Goal: Transaction & Acquisition: Purchase product/service

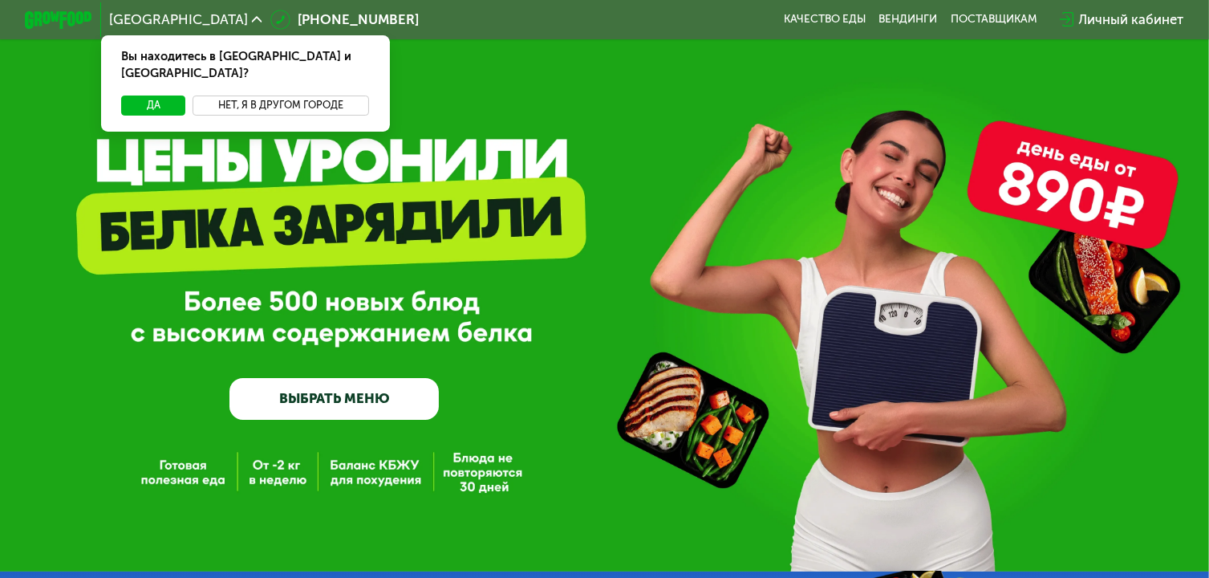
click at [329, 95] on button "Нет, я в другом городе" at bounding box center [281, 105] width 177 height 20
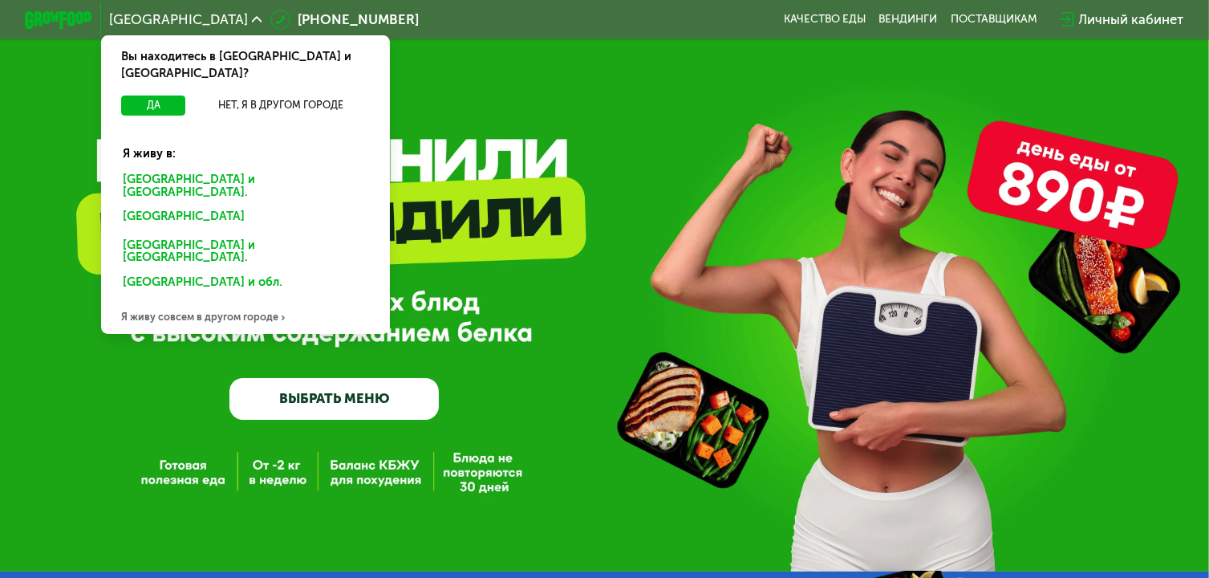
click at [250, 205] on div "[GEOGRAPHIC_DATA] и [GEOGRAPHIC_DATA]." at bounding box center [242, 218] width 262 height 26
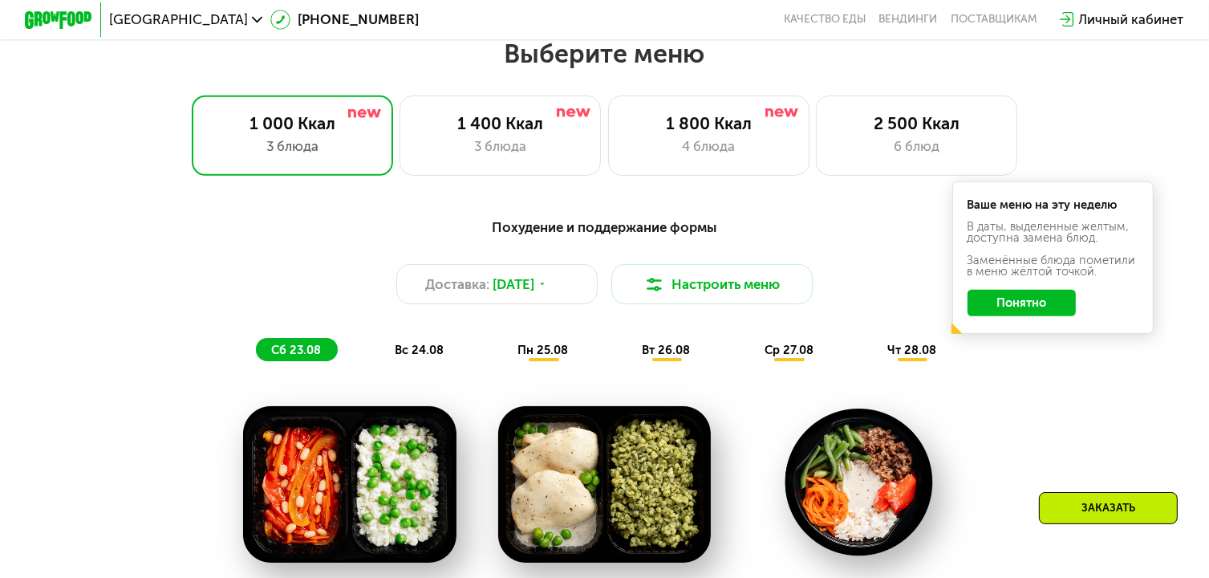
scroll to position [703, 0]
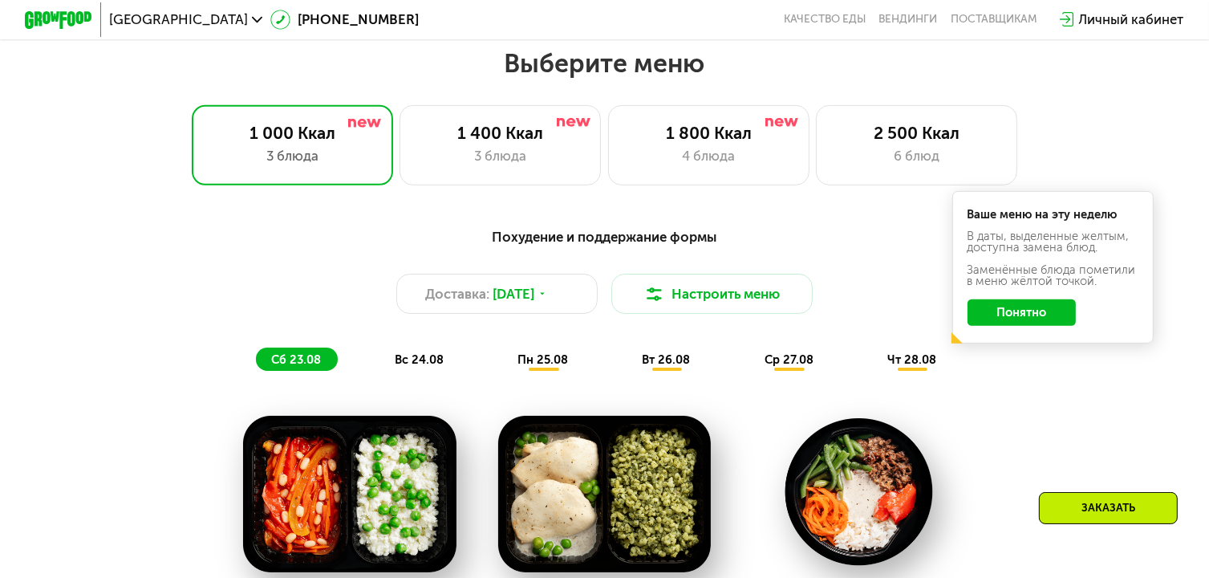
click at [441, 367] on span "вс 24.08" at bounding box center [419, 359] width 49 height 14
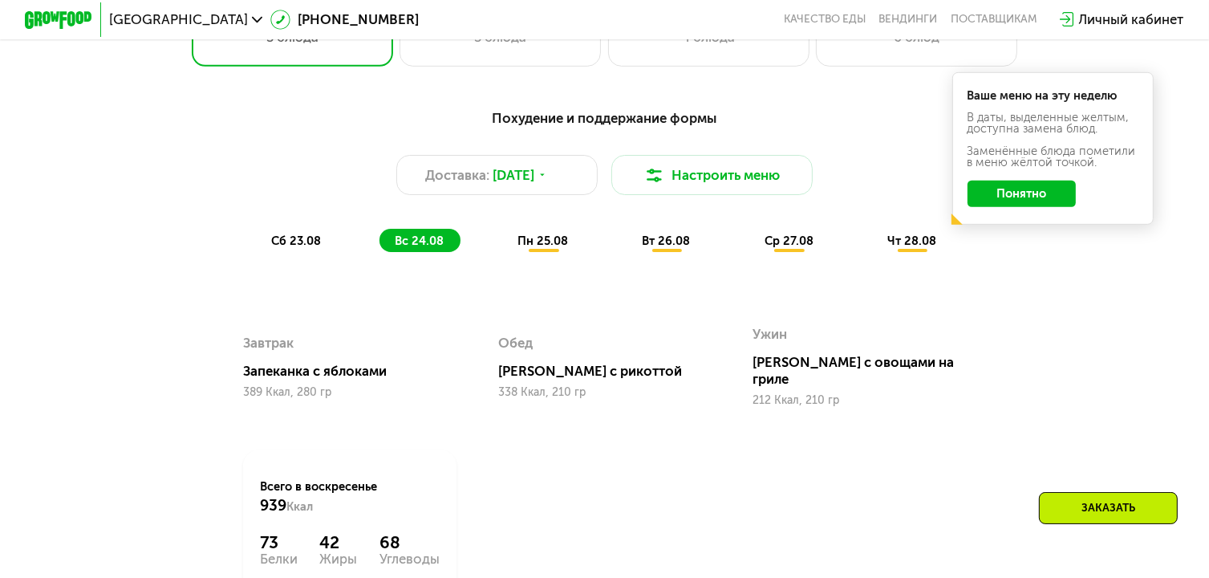
scroll to position [821, 0]
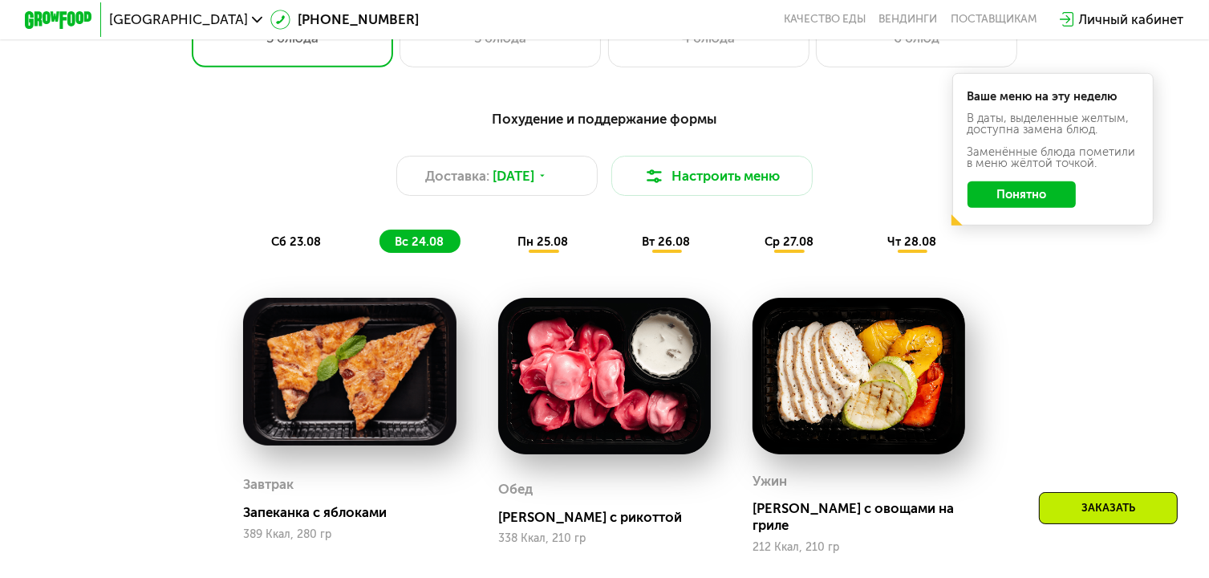
click at [542, 249] on span "пн 25.08" at bounding box center [543, 241] width 51 height 14
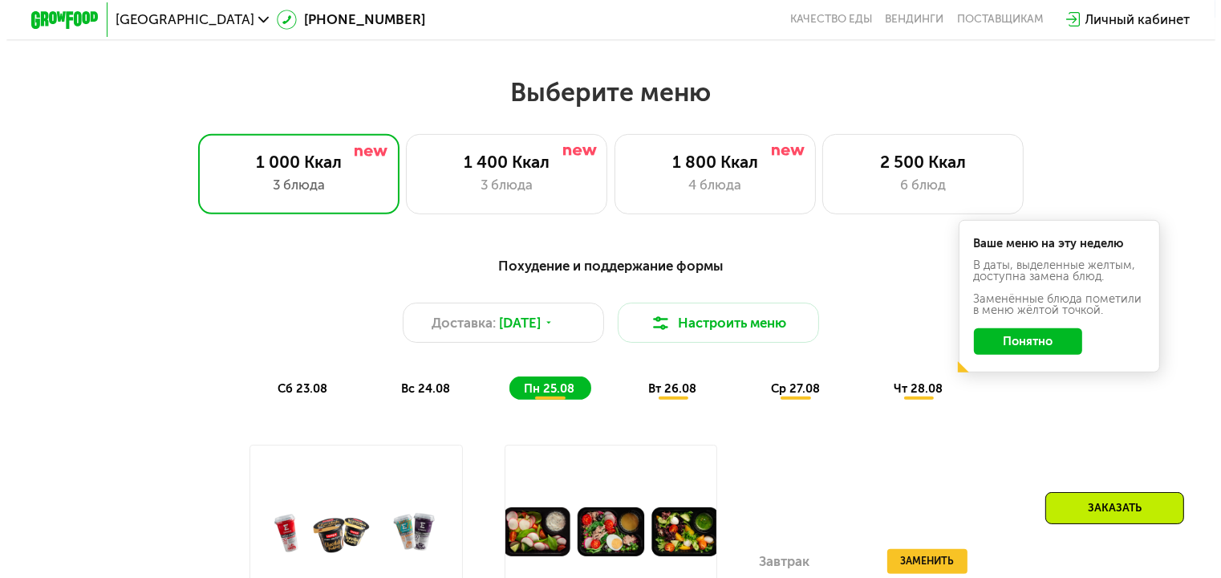
scroll to position [665, 0]
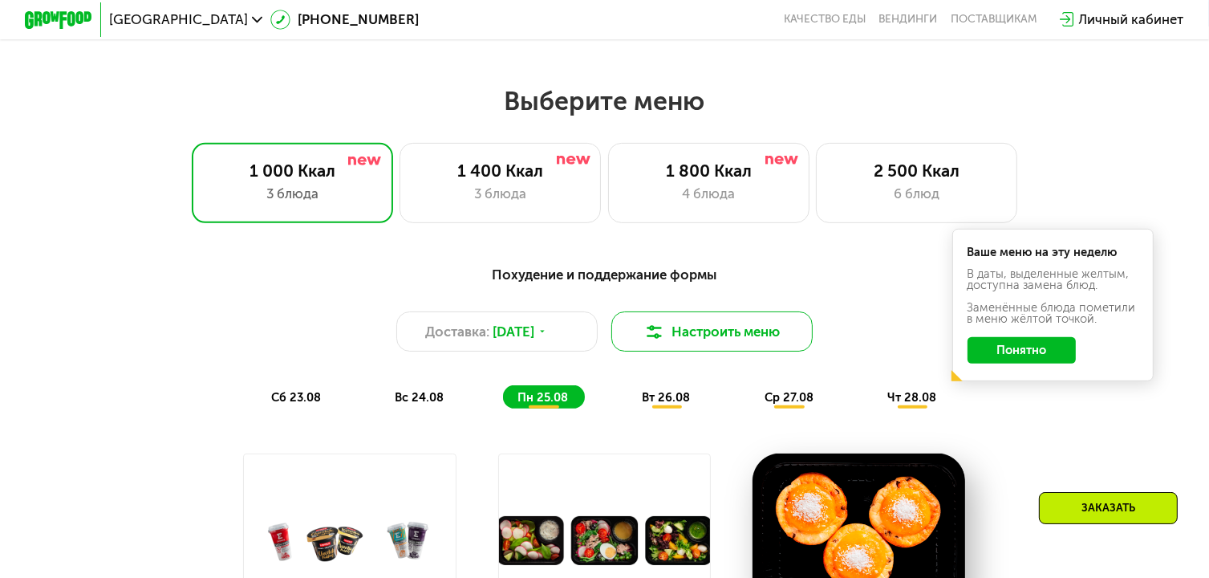
click at [677, 343] on button "Настроить меню" at bounding box center [711, 331] width 201 height 40
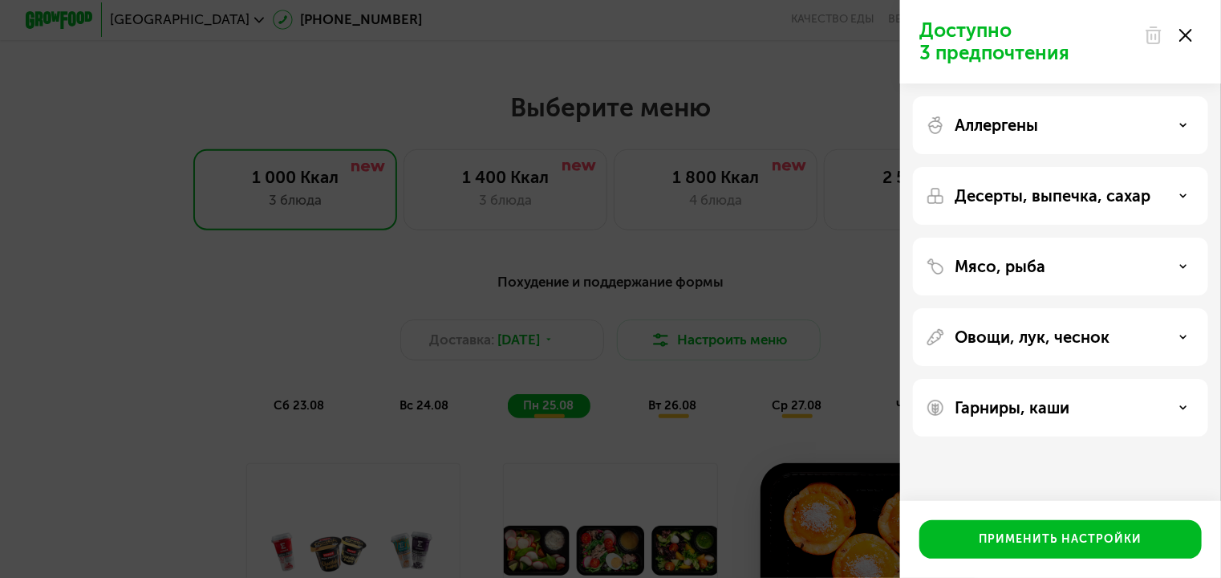
click at [1082, 129] on div "Аллергены" at bounding box center [1061, 125] width 270 height 19
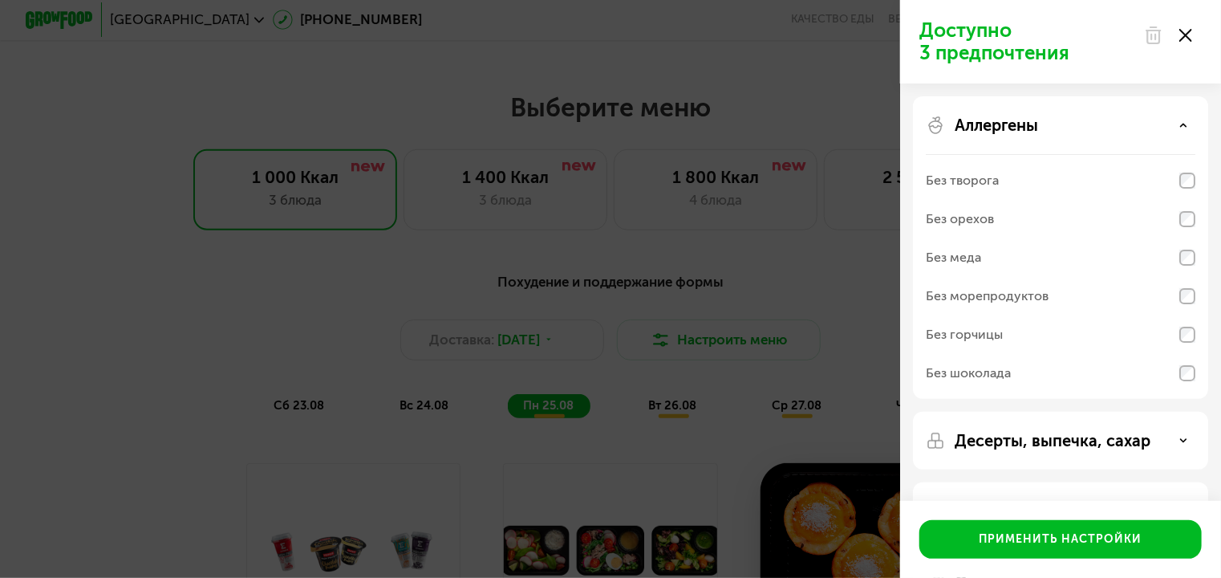
click at [1128, 128] on div "Аллергены" at bounding box center [1061, 125] width 270 height 19
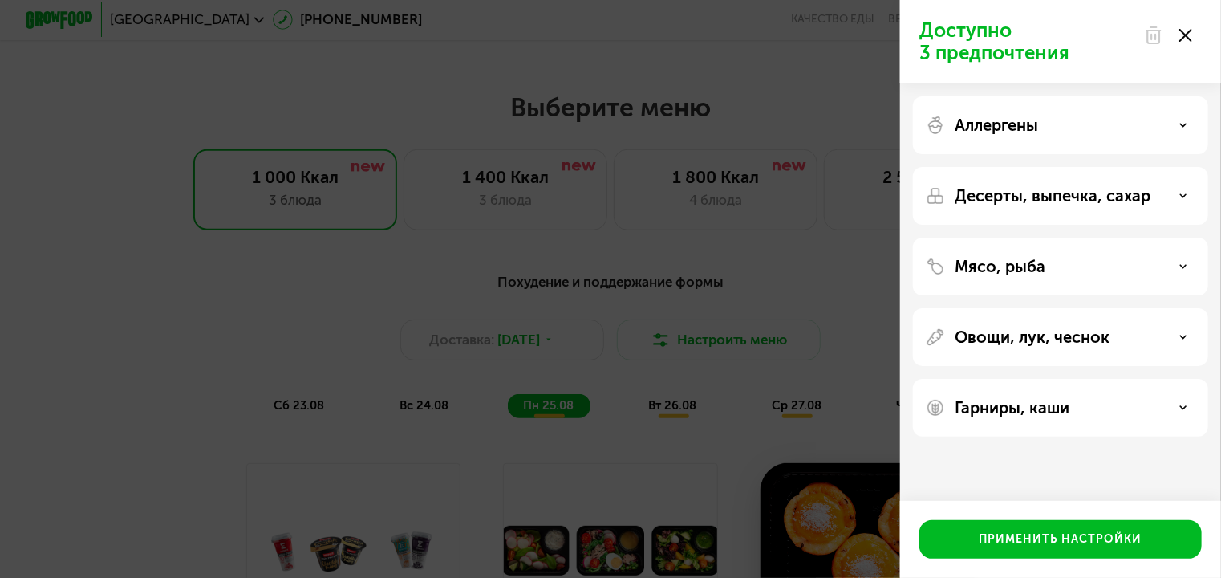
click at [1130, 200] on p "Десерты, выпечка, сахар" at bounding box center [1053, 195] width 196 height 19
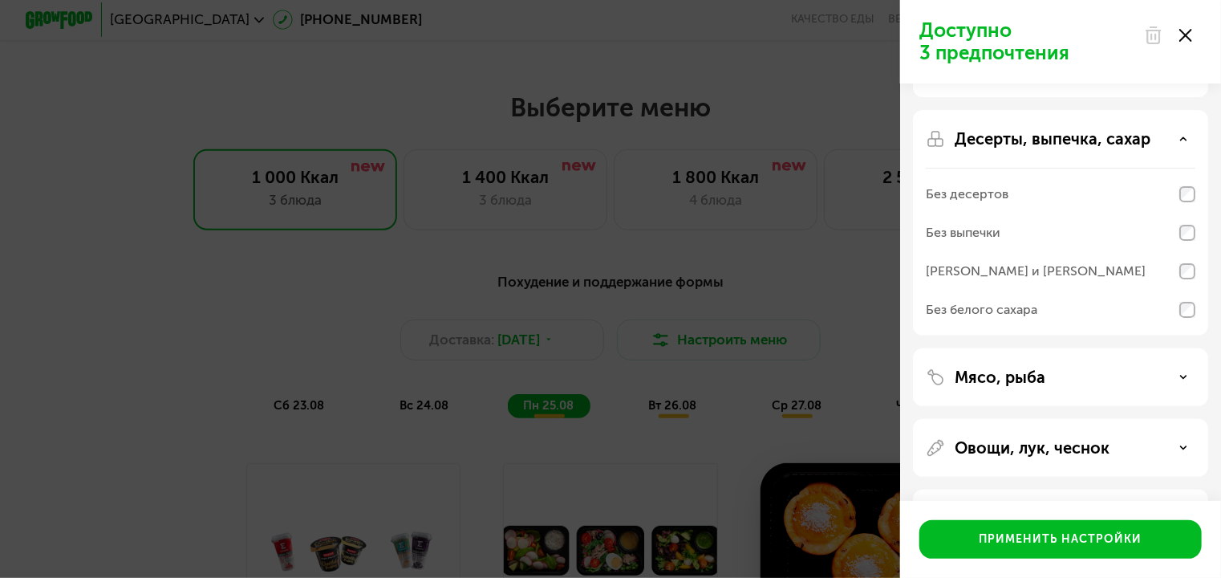
scroll to position [64, 0]
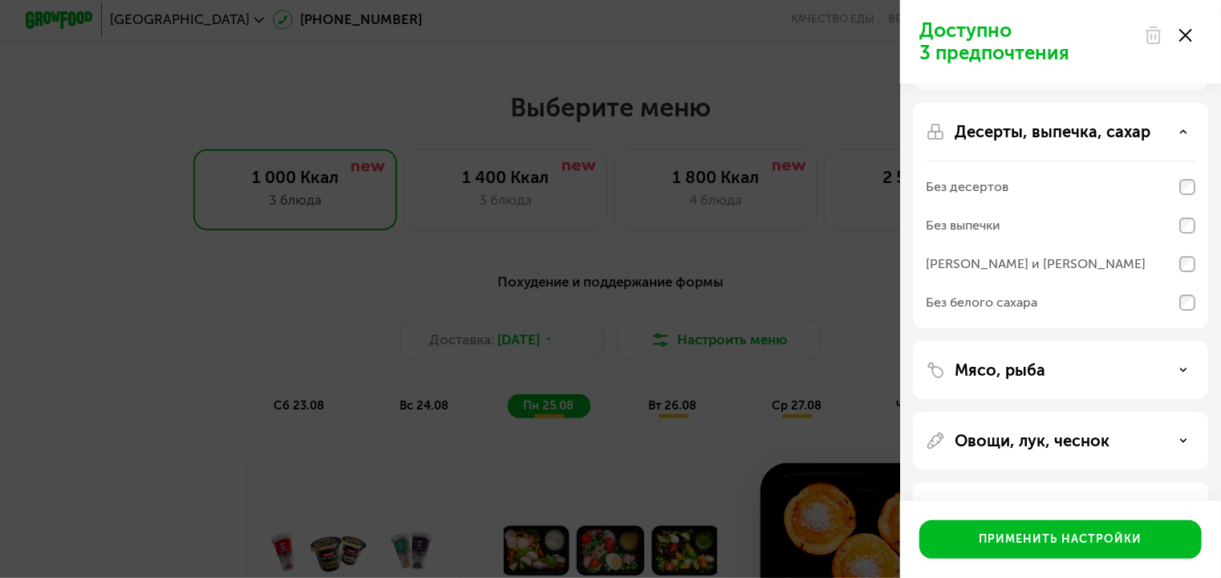
click at [1071, 372] on div "Мясо, рыба" at bounding box center [1061, 369] width 270 height 19
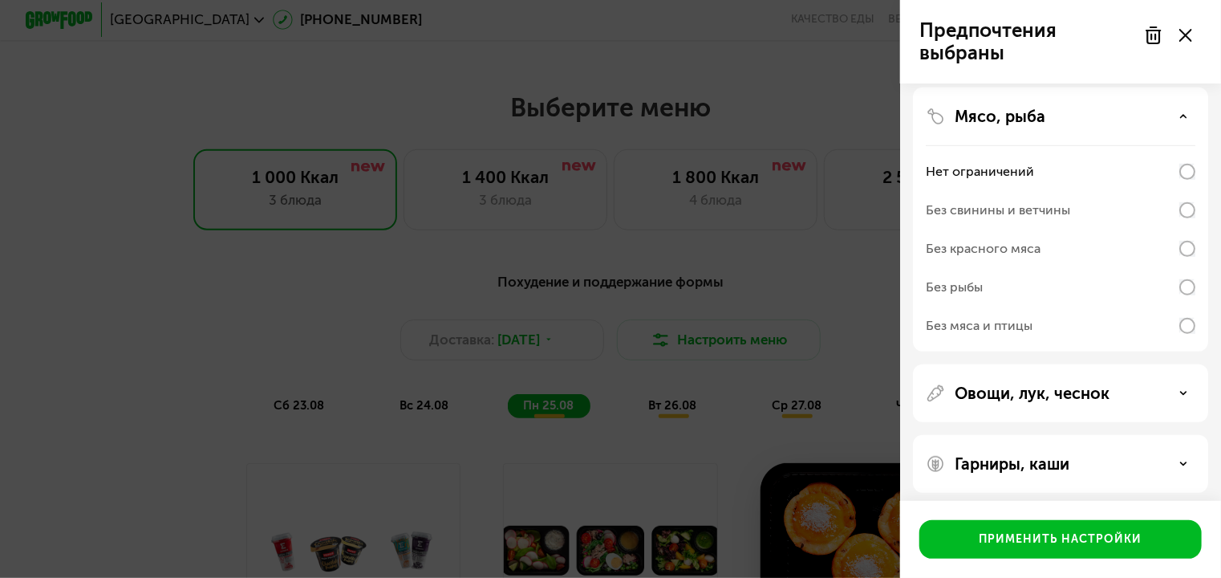
scroll to position [325, 0]
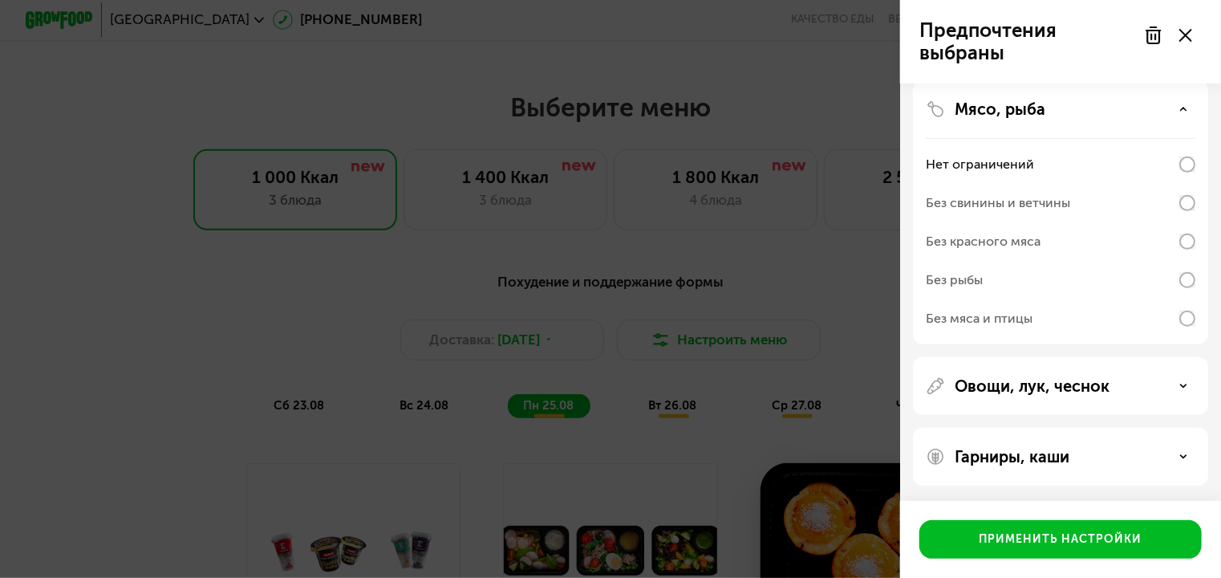
click at [1113, 389] on div "Овощи, лук, чеснок" at bounding box center [1061, 385] width 270 height 19
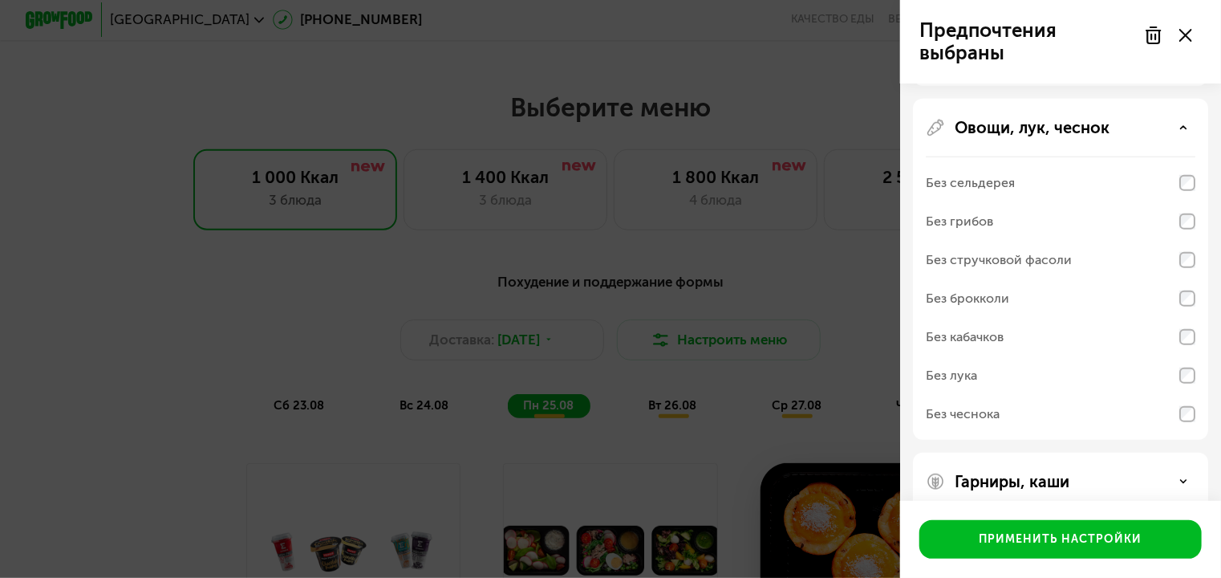
scroll to position [598, 0]
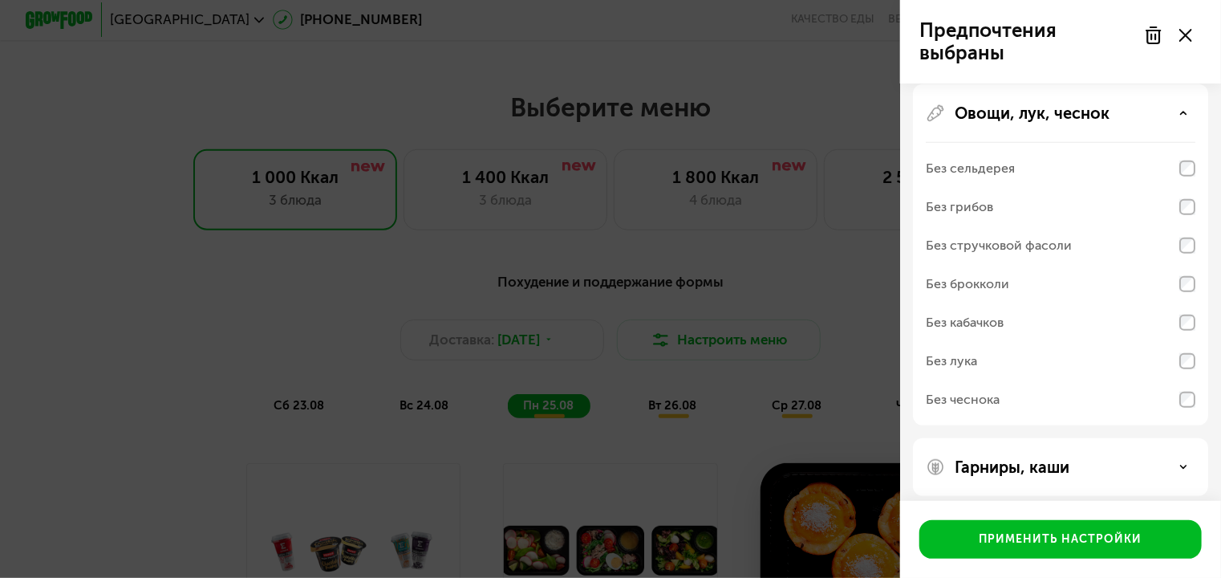
click at [1077, 469] on div "Гарниры, каши" at bounding box center [1061, 466] width 270 height 19
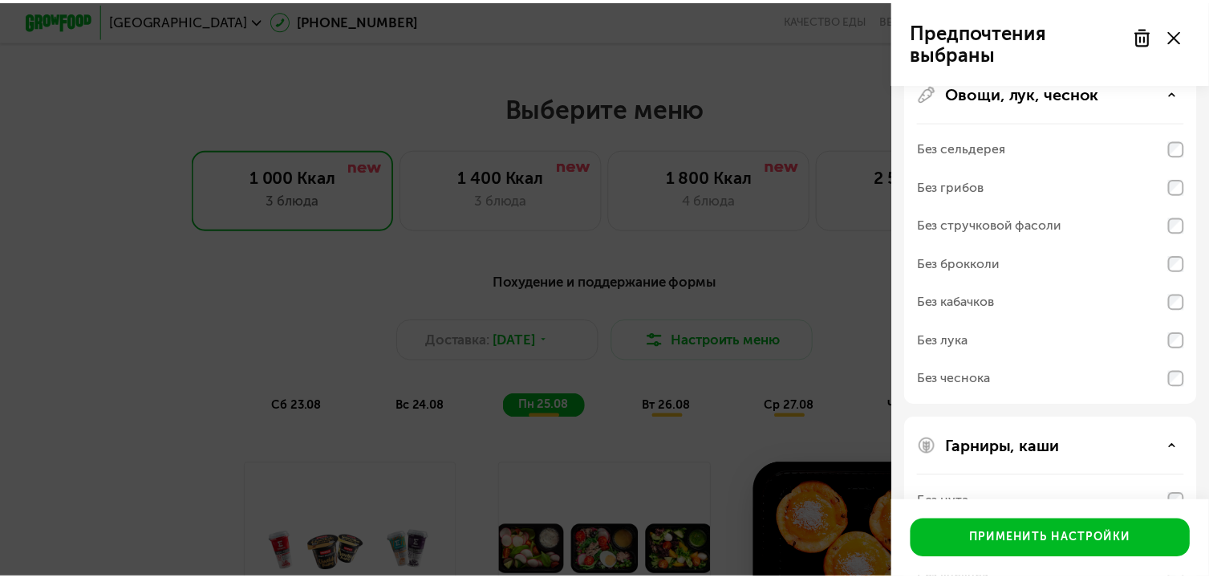
scroll to position [814, 0]
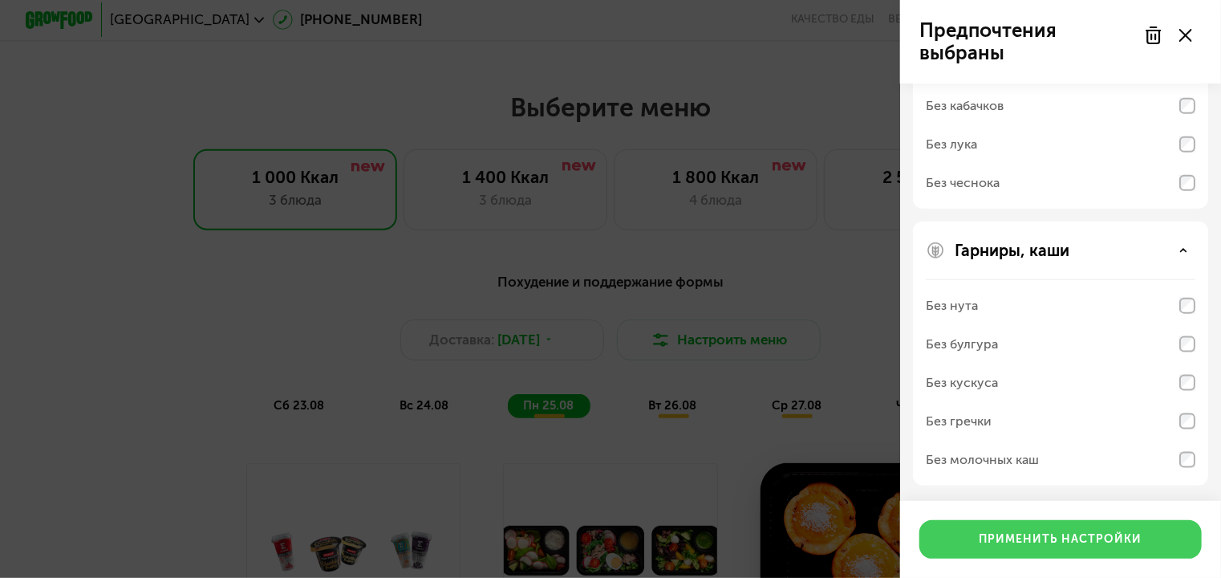
click at [1085, 539] on div "Применить настройки" at bounding box center [1061, 539] width 163 height 16
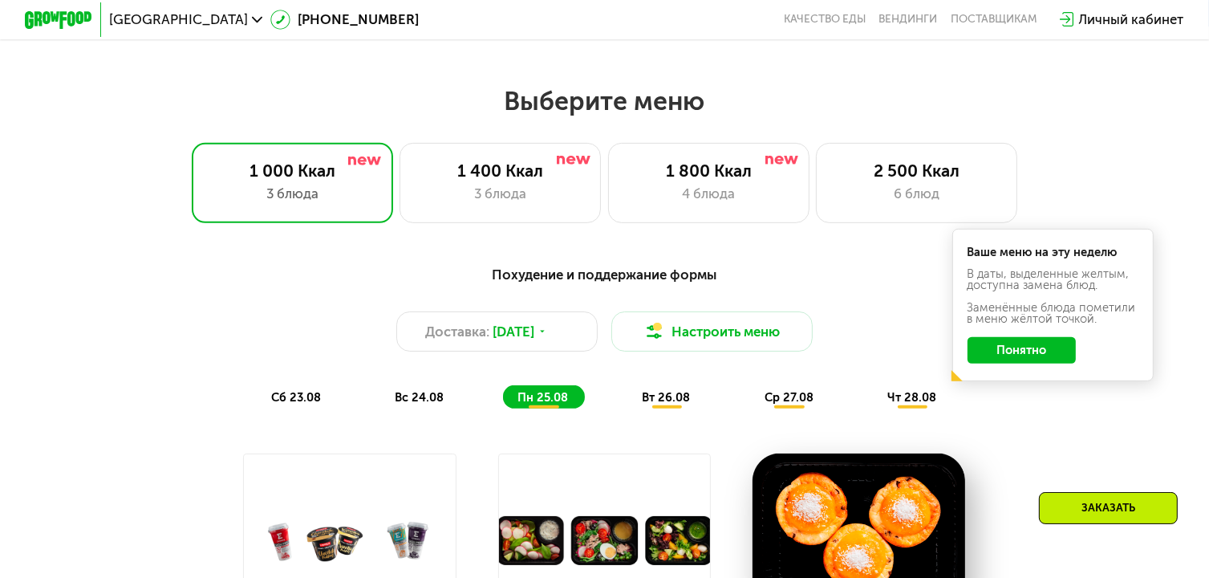
click at [1021, 360] on button "Понятно" at bounding box center [1022, 350] width 108 height 26
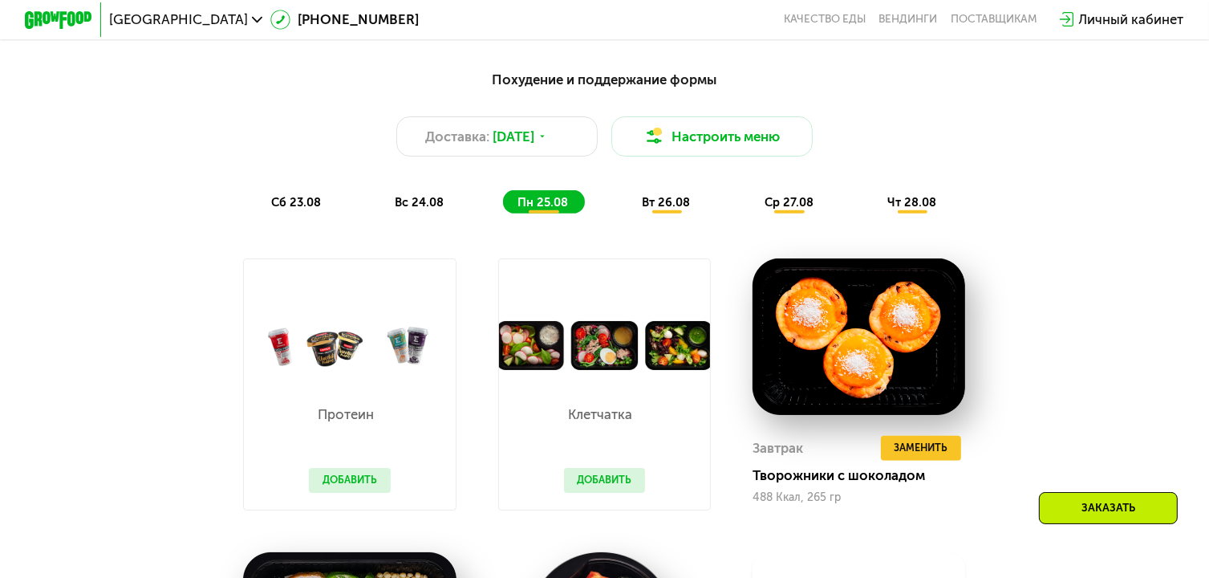
scroll to position [867, 0]
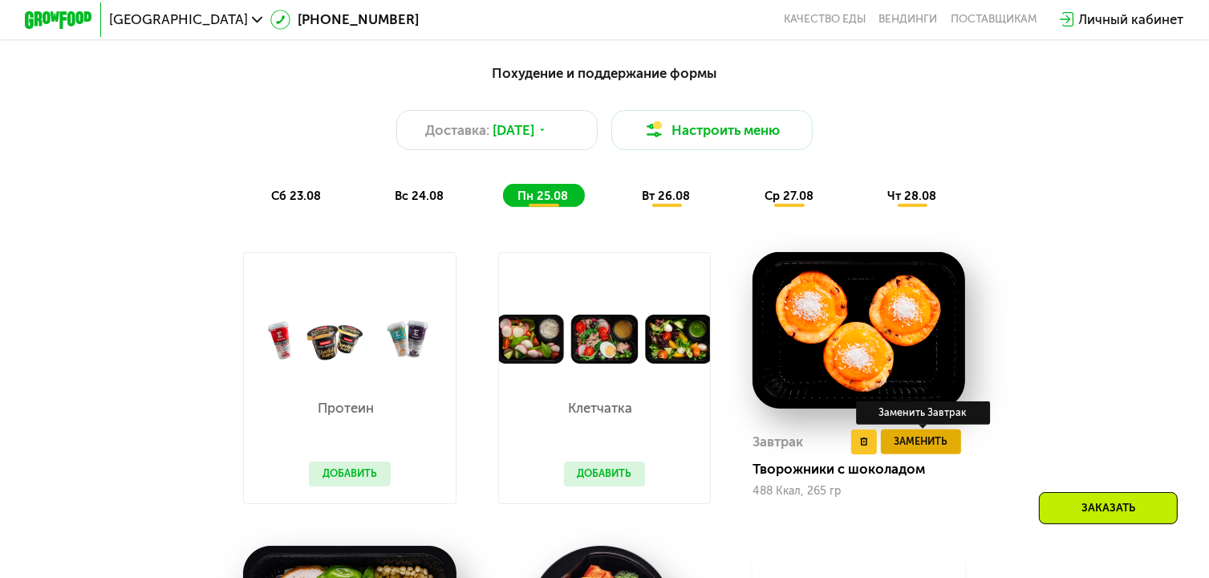
click at [914, 450] on span "Заменить" at bounding box center [922, 441] width 54 height 17
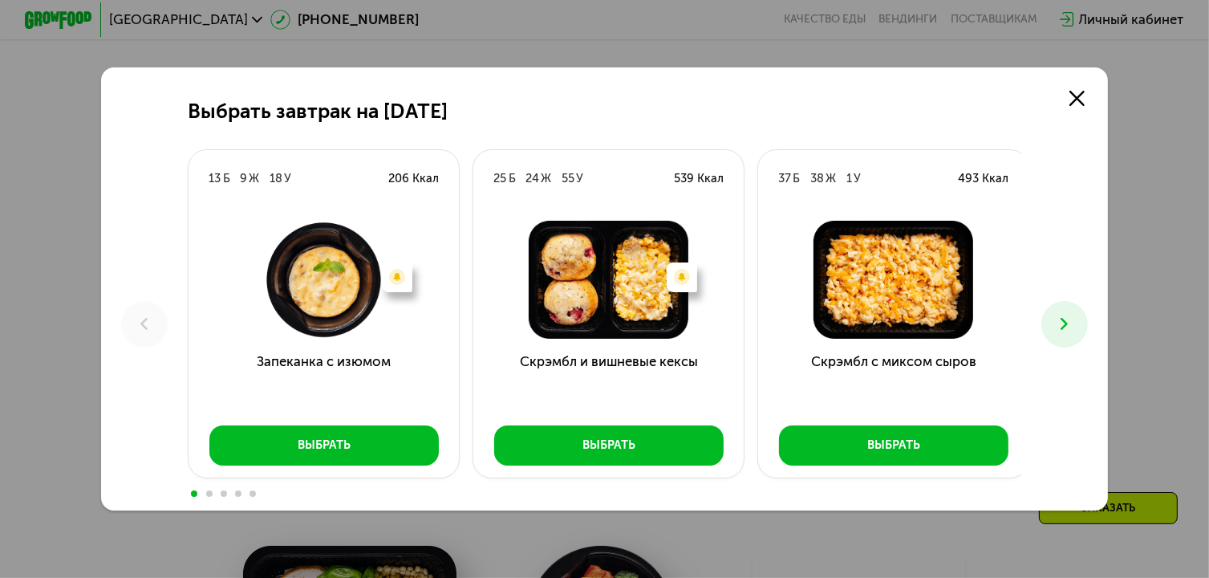
click at [1059, 313] on button at bounding box center [1064, 324] width 47 height 47
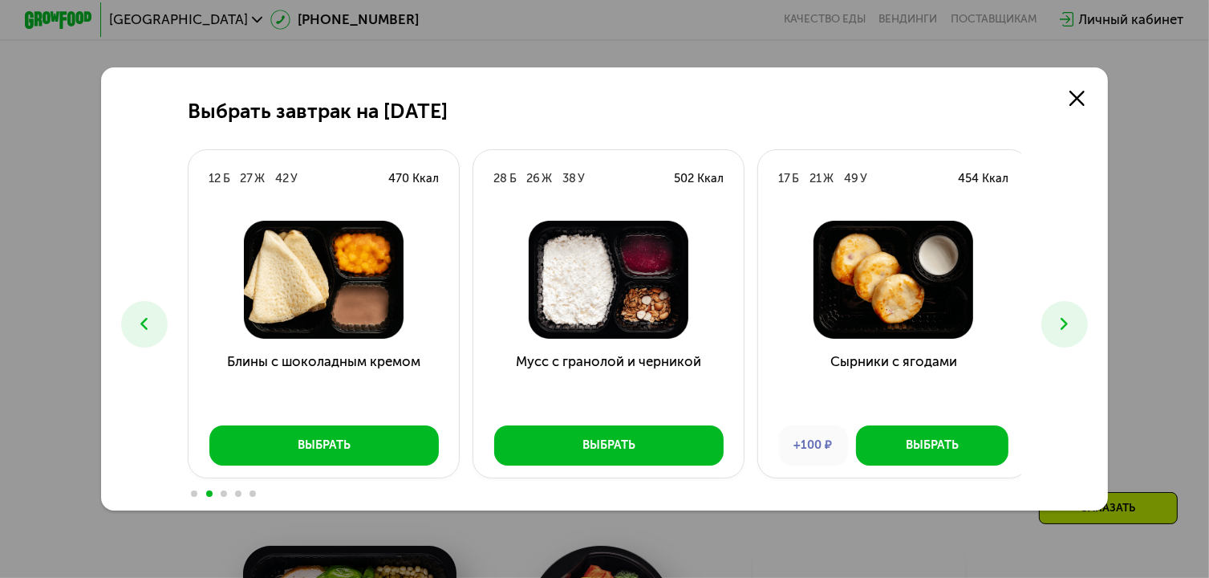
click at [1082, 318] on button at bounding box center [1064, 324] width 47 height 47
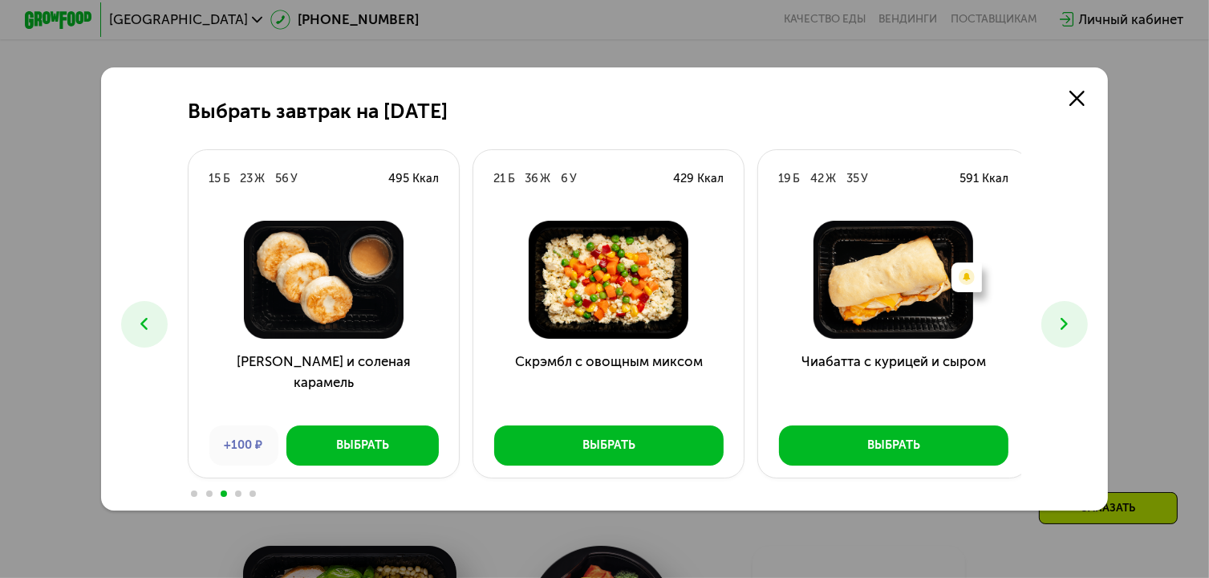
click at [1067, 326] on icon at bounding box center [1064, 324] width 20 height 20
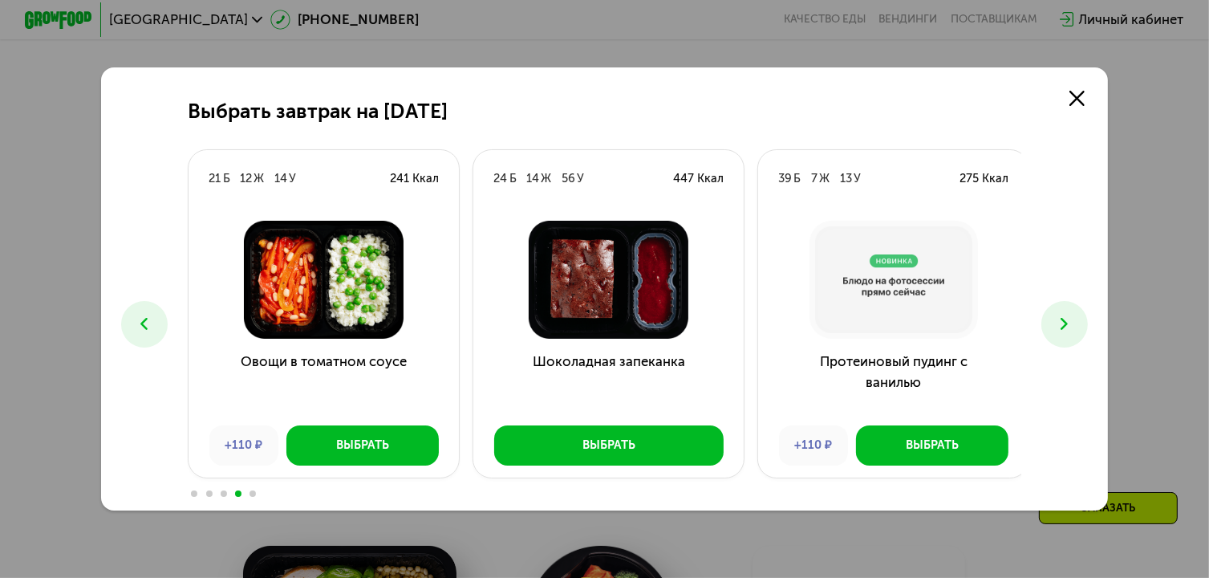
click at [144, 316] on icon at bounding box center [144, 324] width 20 height 20
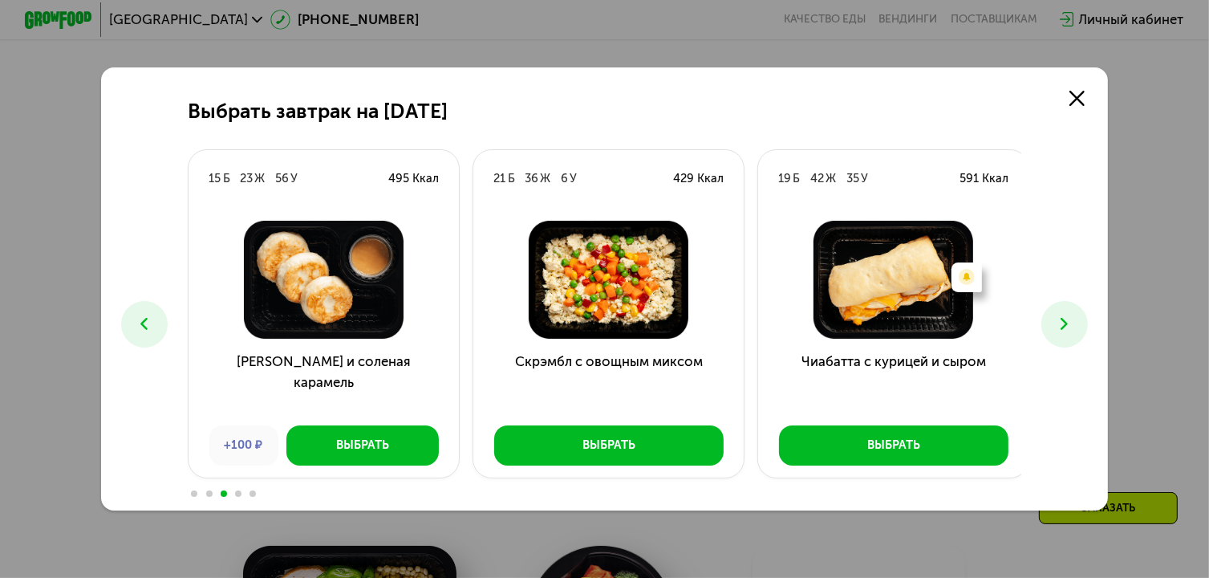
click at [141, 323] on use at bounding box center [144, 324] width 7 height 12
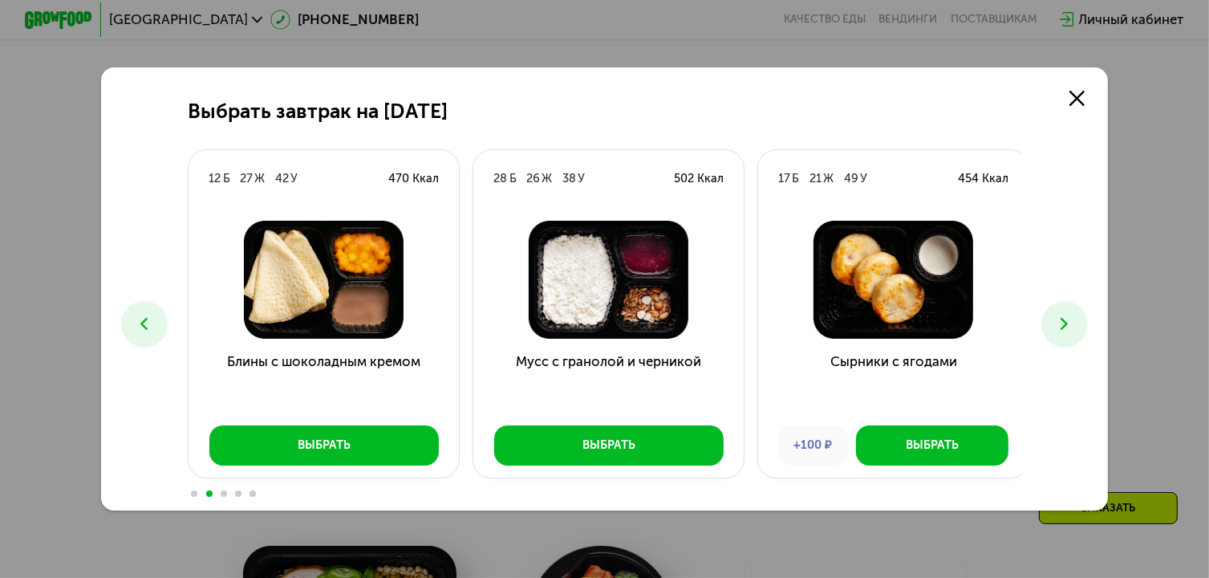
click at [148, 315] on icon at bounding box center [144, 324] width 20 height 20
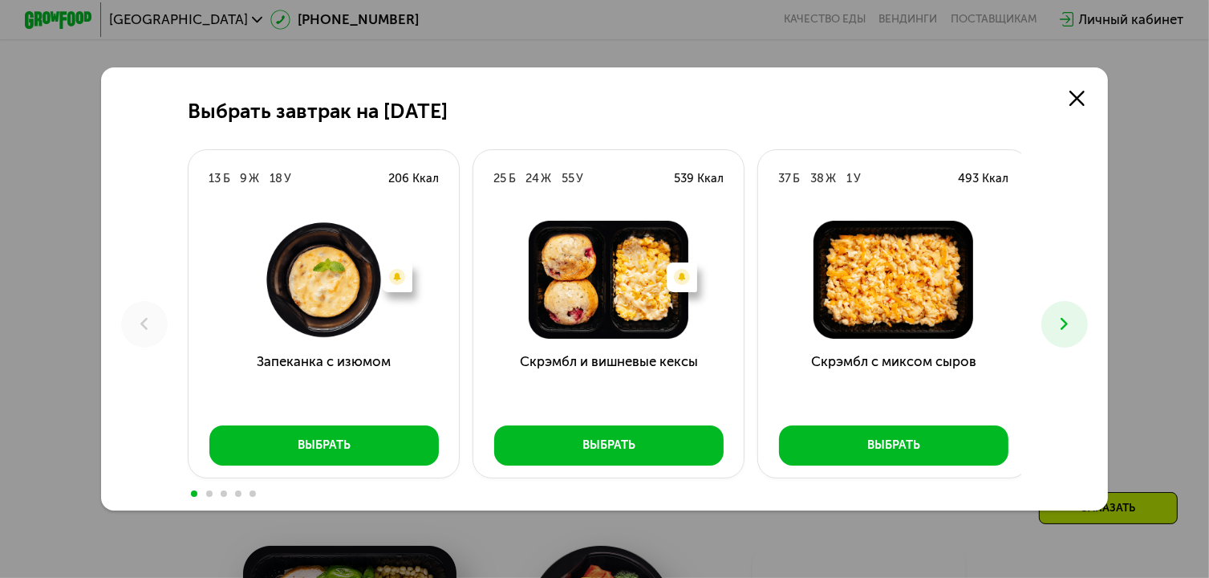
click at [304, 450] on div "Выбрать" at bounding box center [324, 444] width 53 height 17
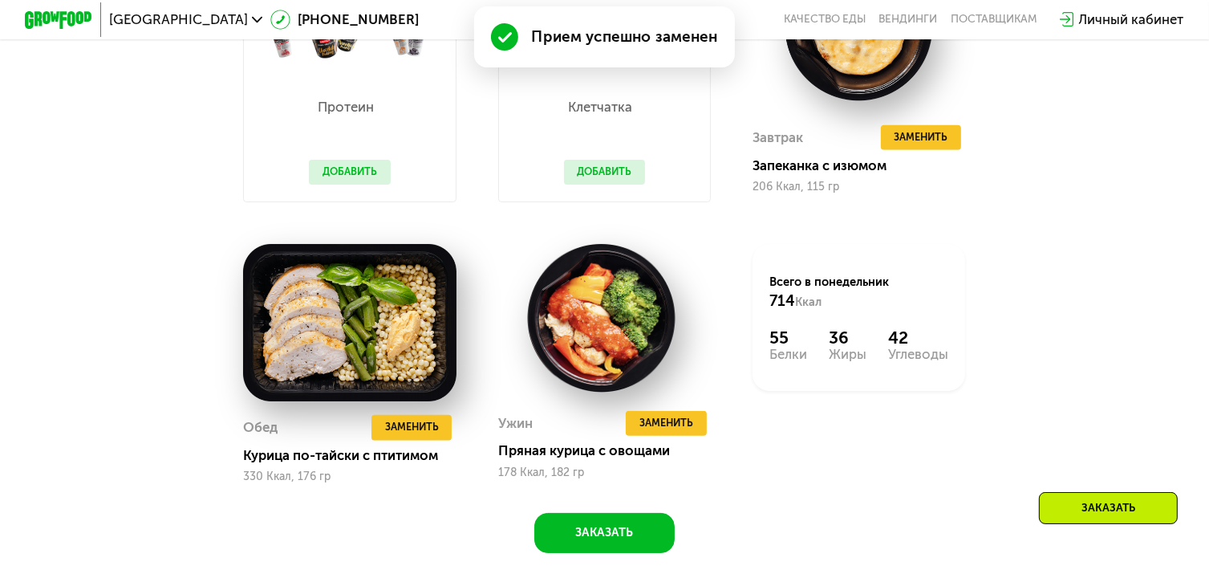
scroll to position [1218, 0]
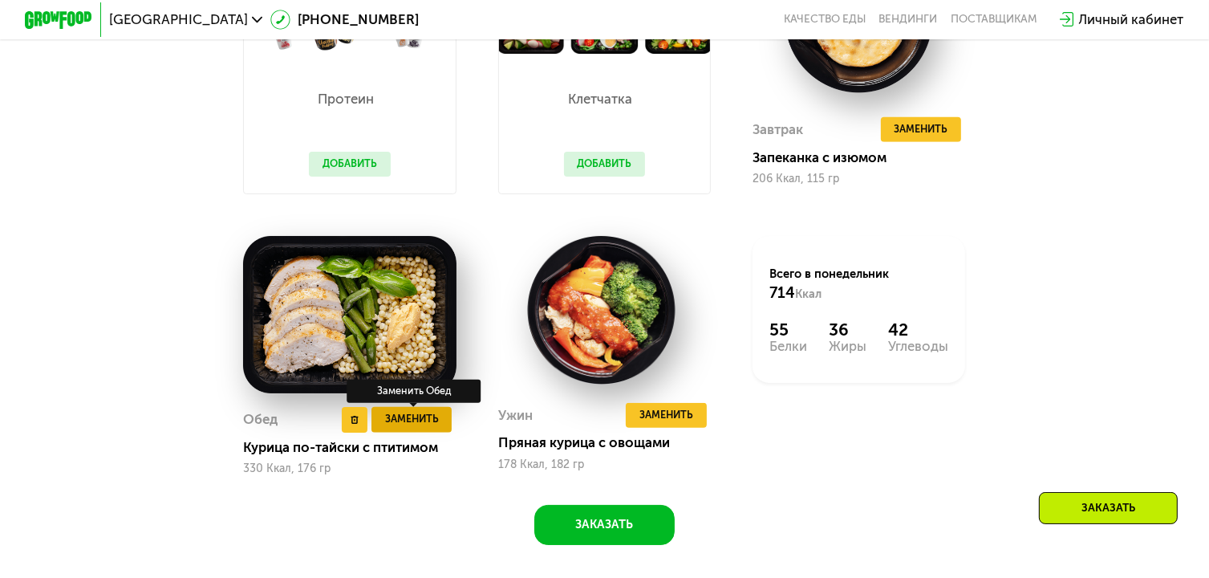
click at [399, 428] on span "Заменить" at bounding box center [412, 419] width 54 height 17
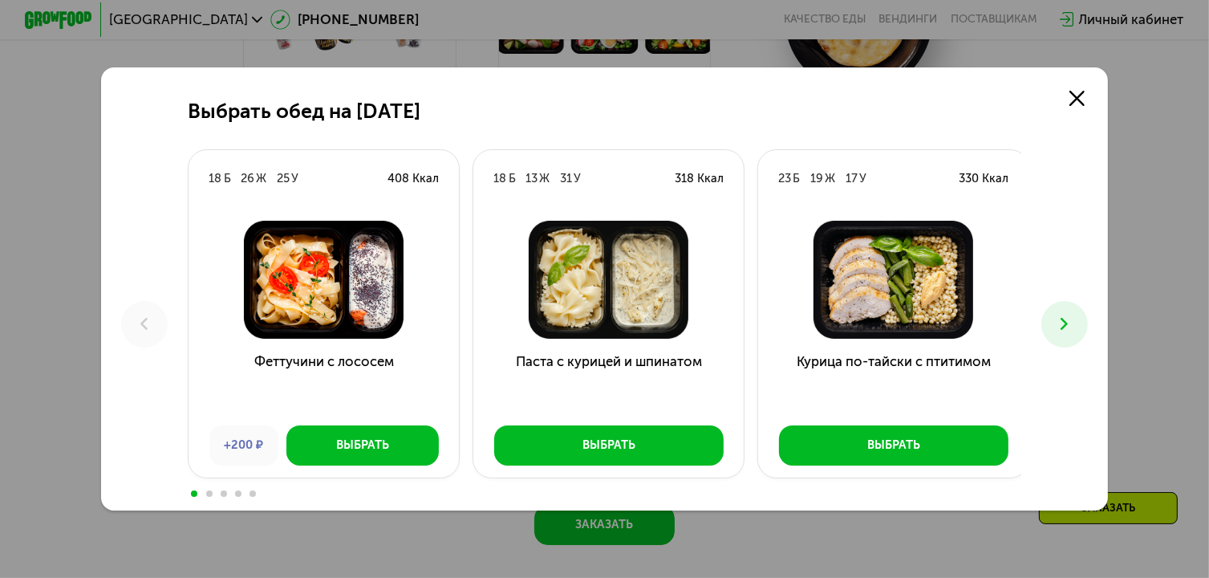
click at [1069, 324] on icon at bounding box center [1064, 324] width 20 height 20
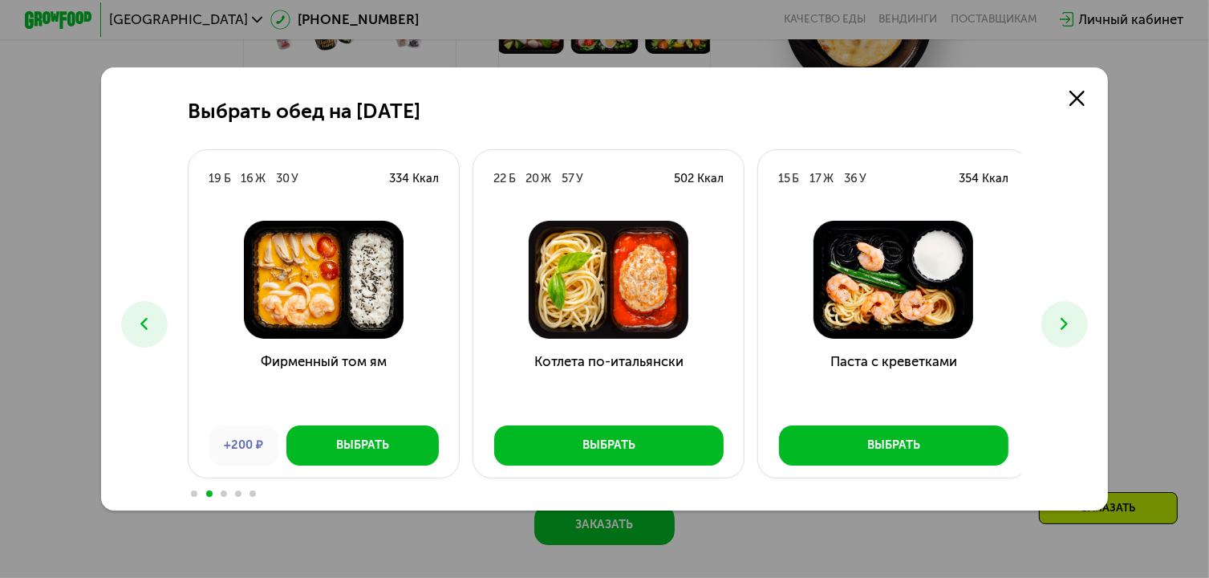
click at [371, 440] on div "Выбрать" at bounding box center [362, 444] width 53 height 17
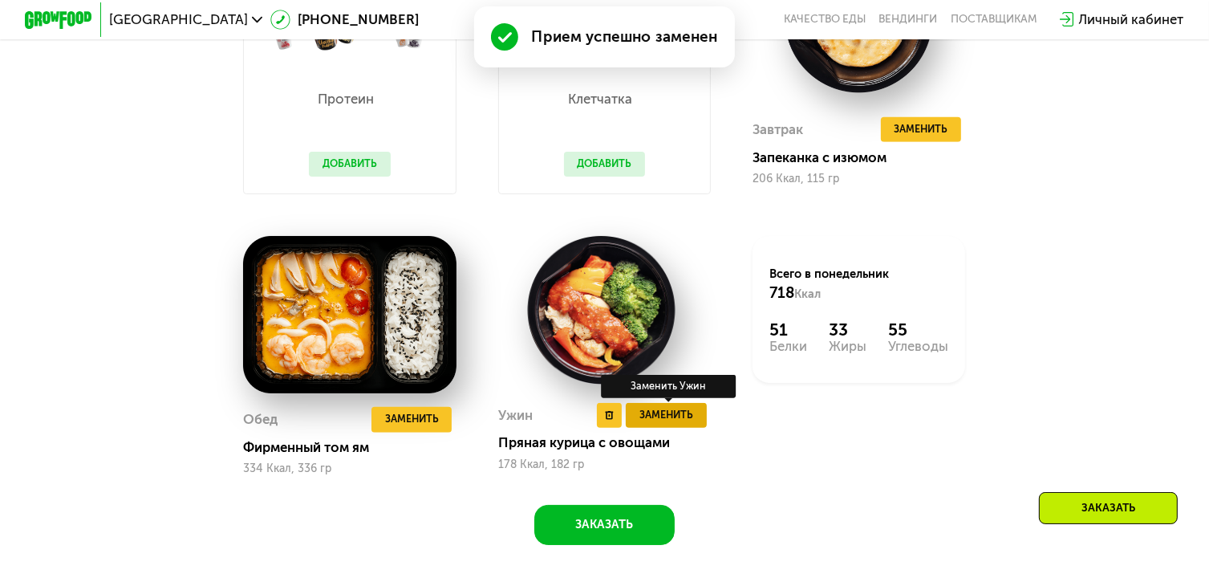
click at [677, 424] on span "Заменить" at bounding box center [666, 415] width 54 height 17
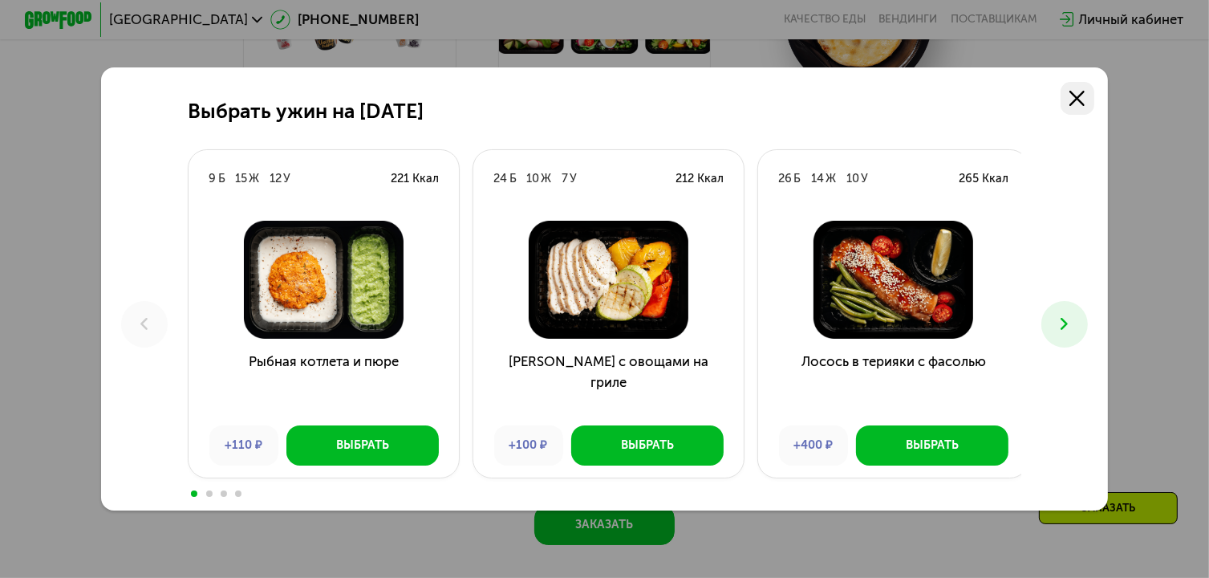
click at [1085, 87] on link at bounding box center [1078, 99] width 34 height 34
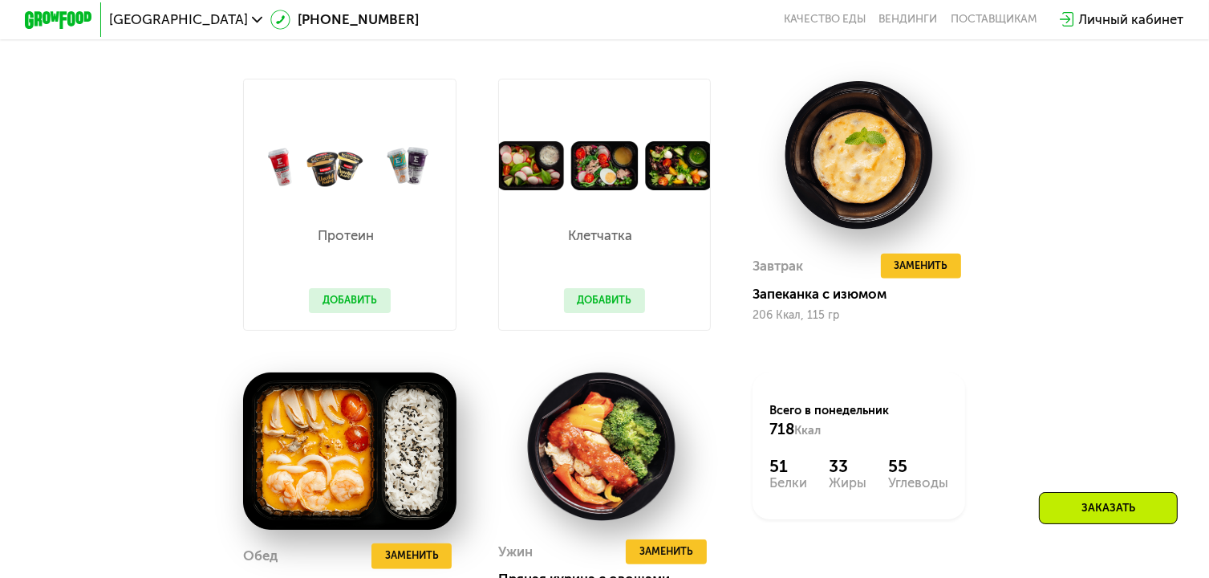
scroll to position [1082, 0]
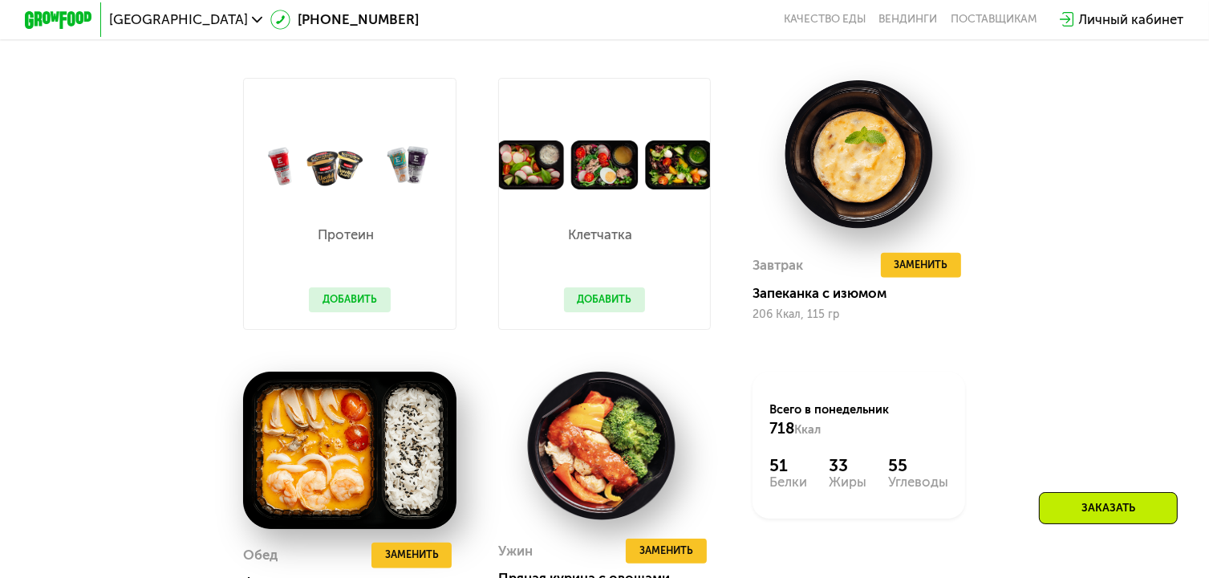
click at [601, 306] on button "Добавить" at bounding box center [604, 299] width 81 height 25
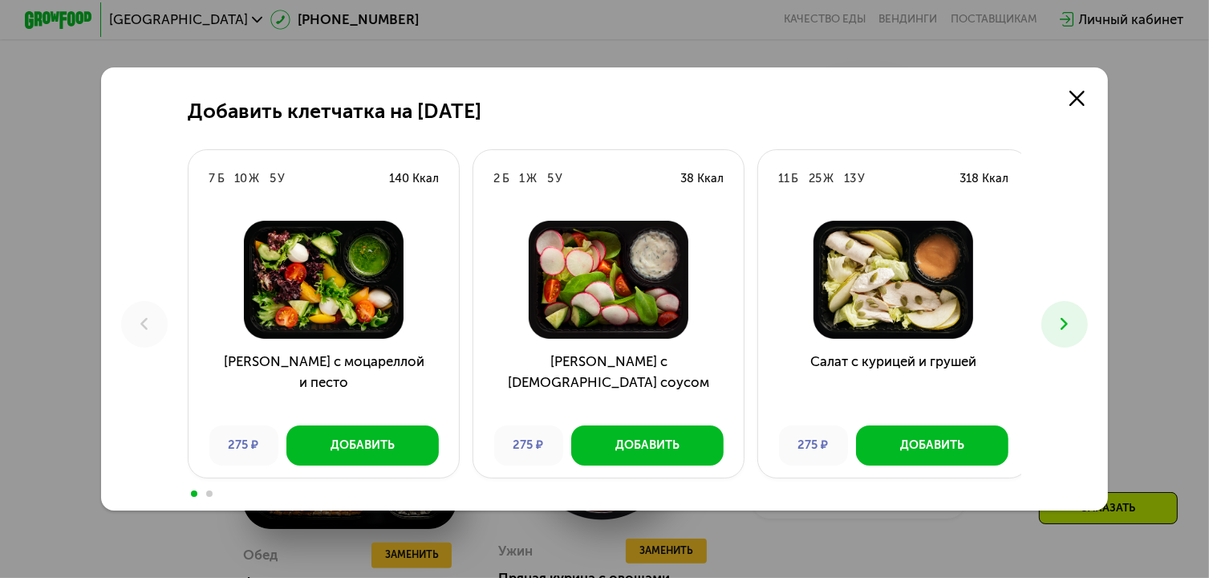
click at [1082, 334] on button at bounding box center [1064, 324] width 47 height 47
